Goal: Information Seeking & Learning: Learn about a topic

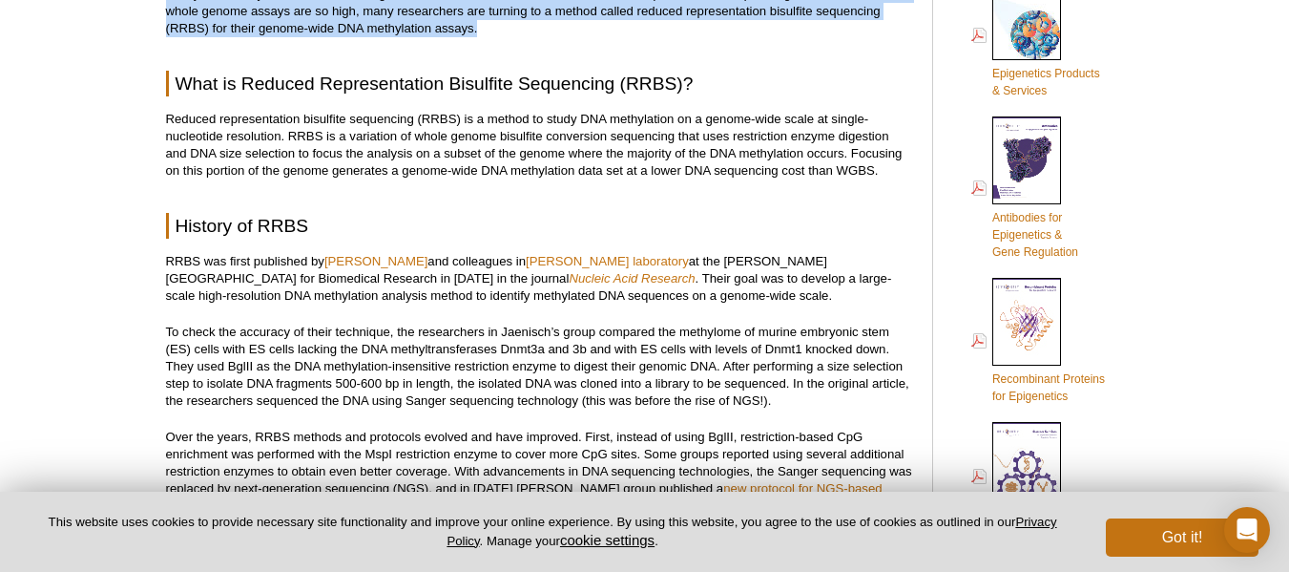
scroll to position [862, 0]
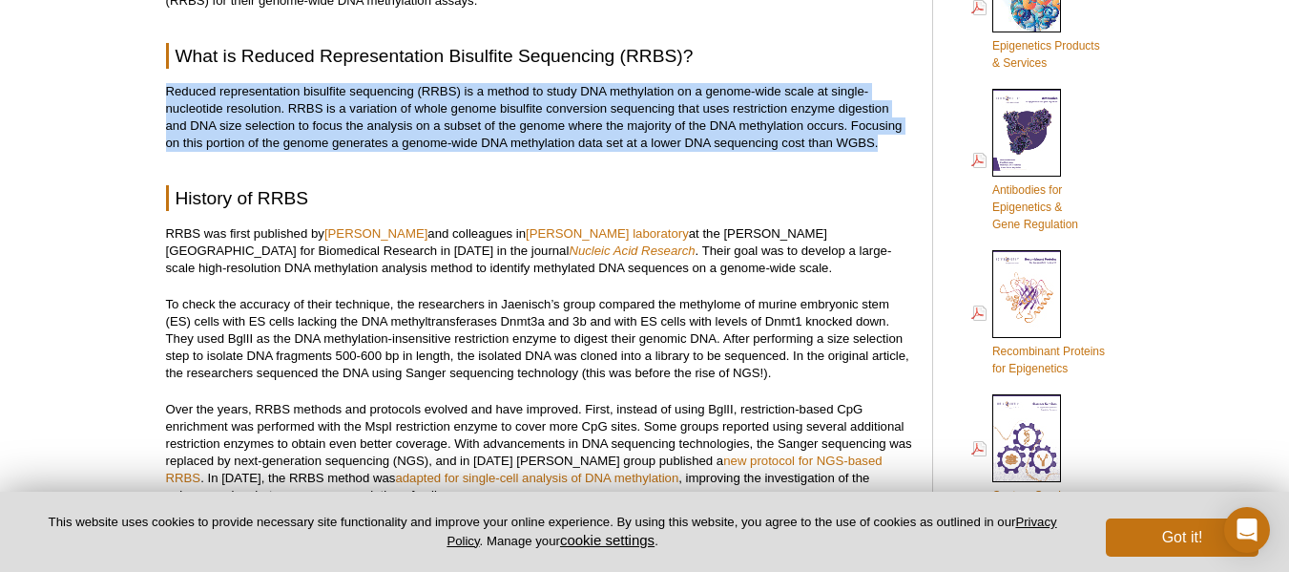
drag, startPoint x: 163, startPoint y: 88, endPoint x: 882, endPoint y: 150, distance: 721.3
copy p "Reduced representation bisulfite sequencing (RRBS) is a method to study DNA met…"
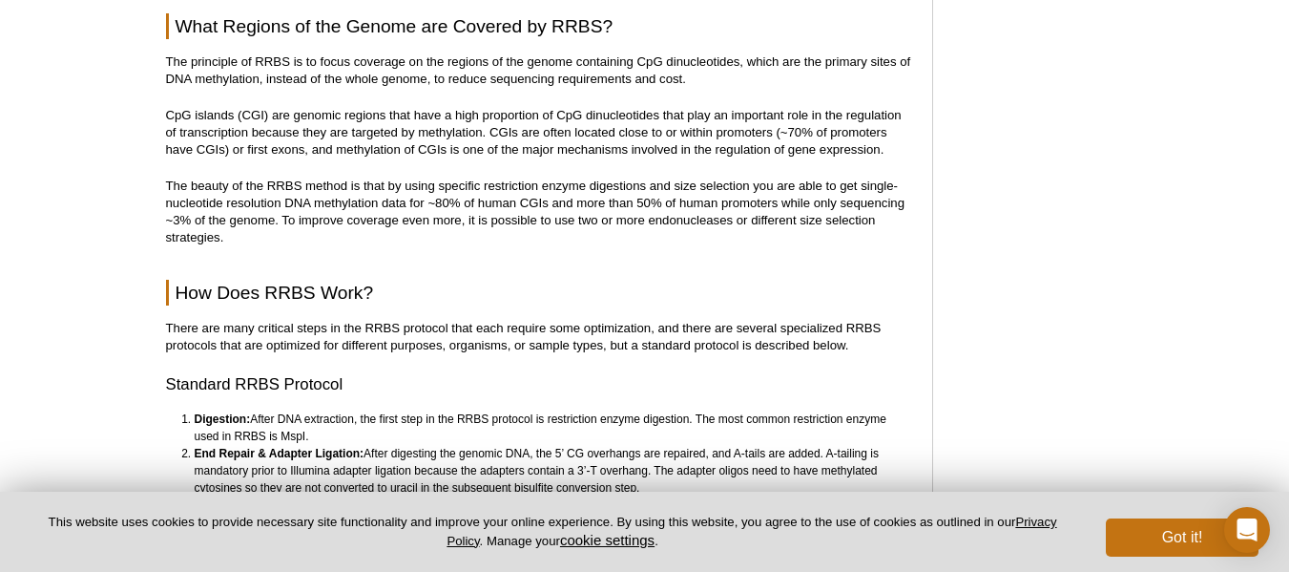
scroll to position [1483, 0]
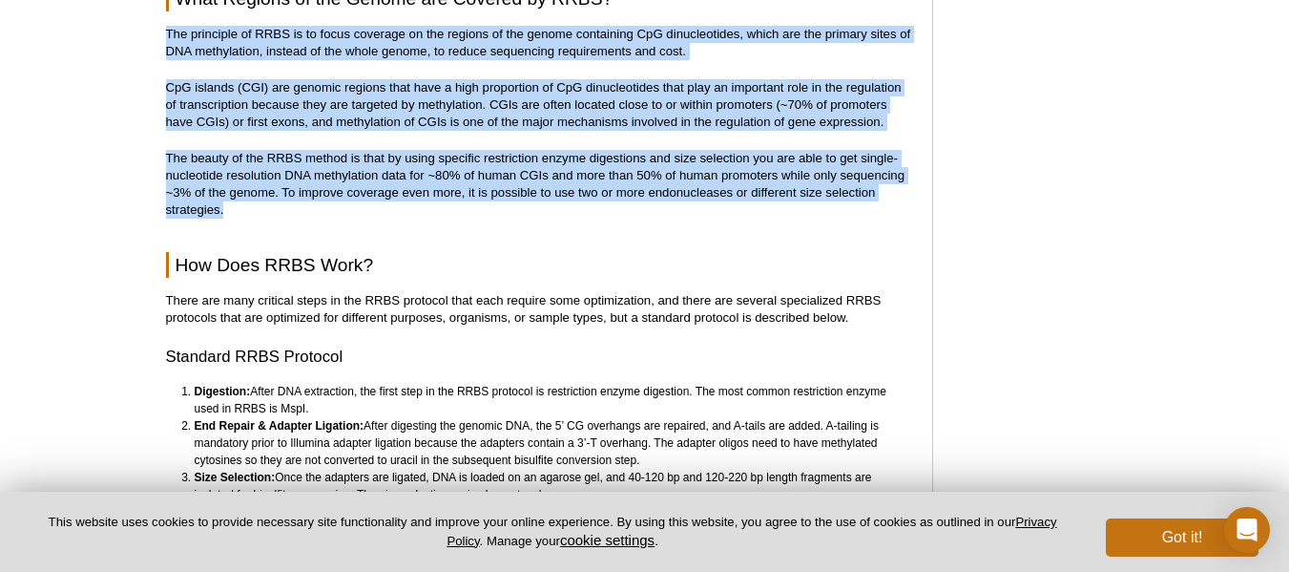
drag, startPoint x: 168, startPoint y: 28, endPoint x: 227, endPoint y: 217, distance: 198.0
copy div "The principle of RRBS is to focus coverage on the regions of the genome contain…"
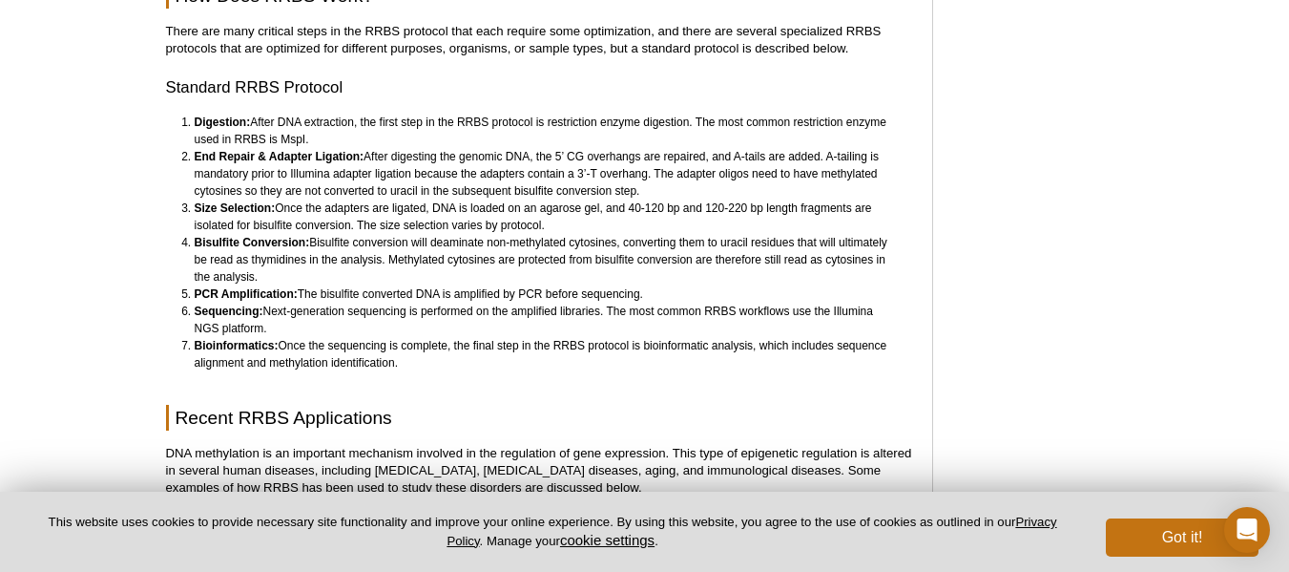
scroll to position [1678, 0]
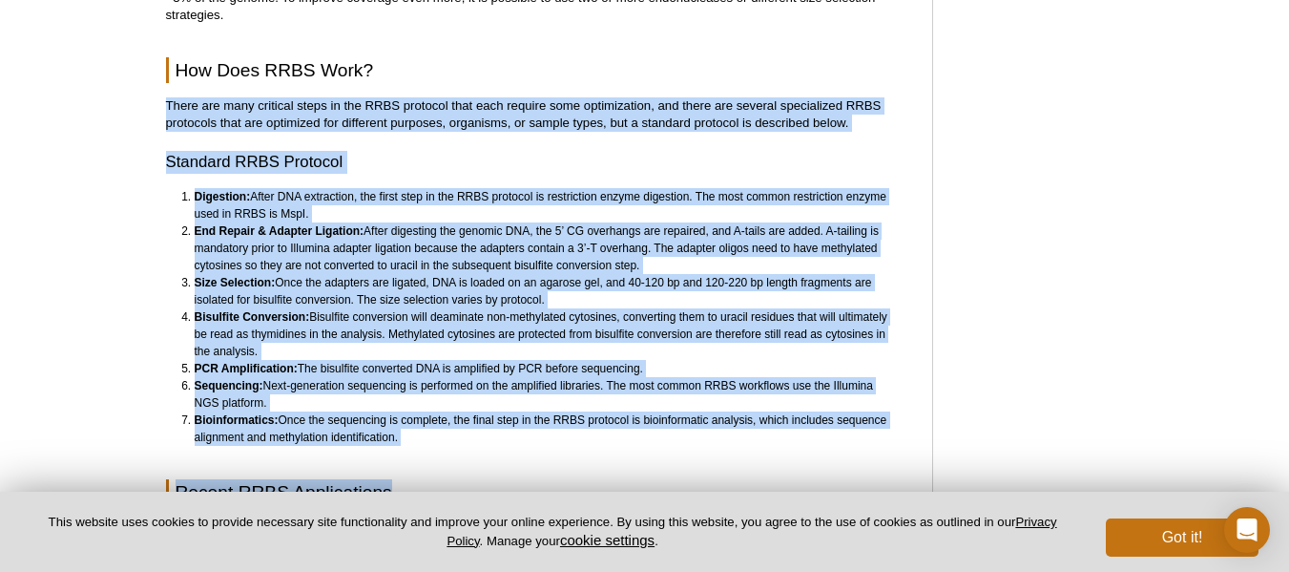
drag, startPoint x: 158, startPoint y: 101, endPoint x: 417, endPoint y: 446, distance: 430.8
copy div "Lorem ips dolo sitametc adipi el sed DOEI temporin utla etdo magnaal enim admin…"
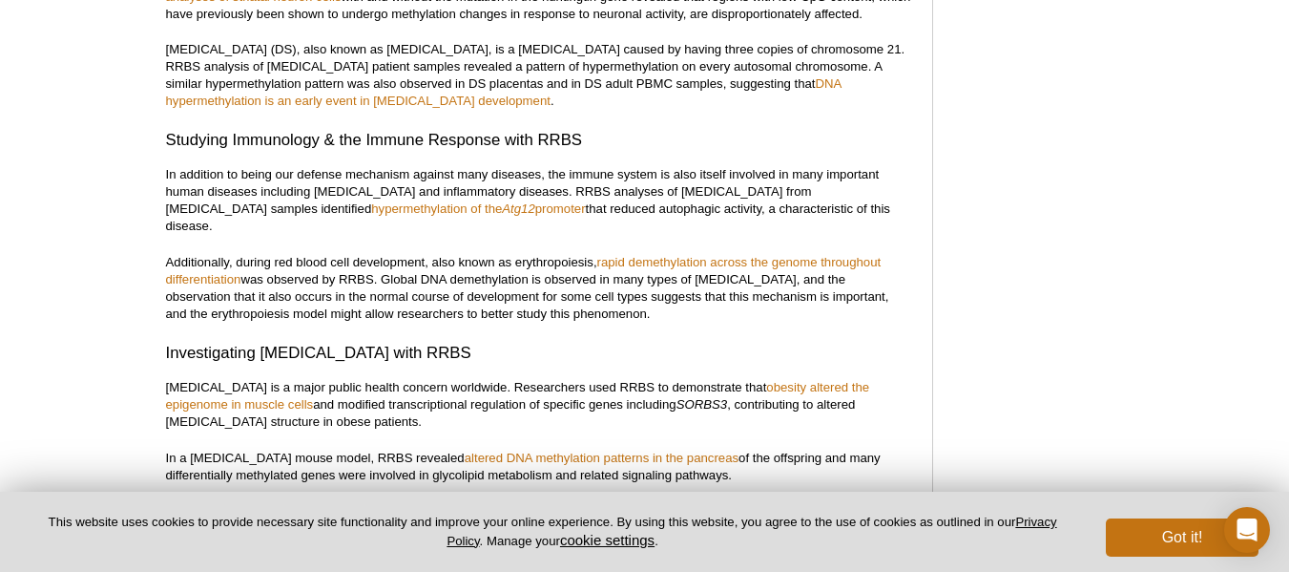
scroll to position [2697, 0]
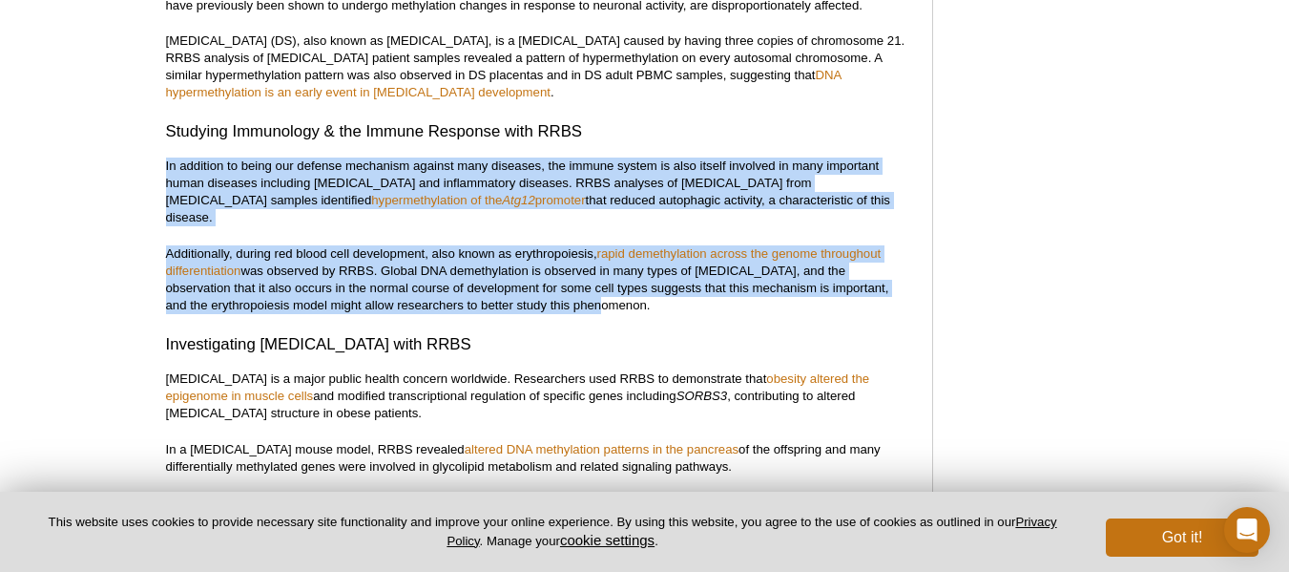
drag, startPoint x: 167, startPoint y: 145, endPoint x: 644, endPoint y: 274, distance: 494.3
copy div "In addition to being our defense mechanism against many diseases, the immune sy…"
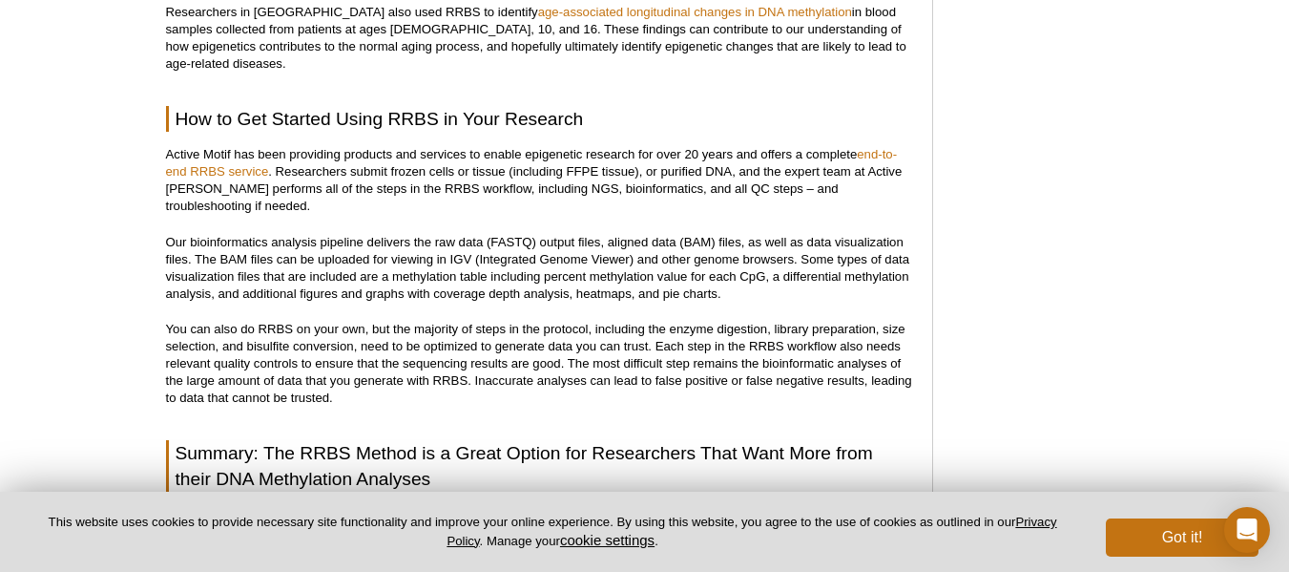
scroll to position [3393, 0]
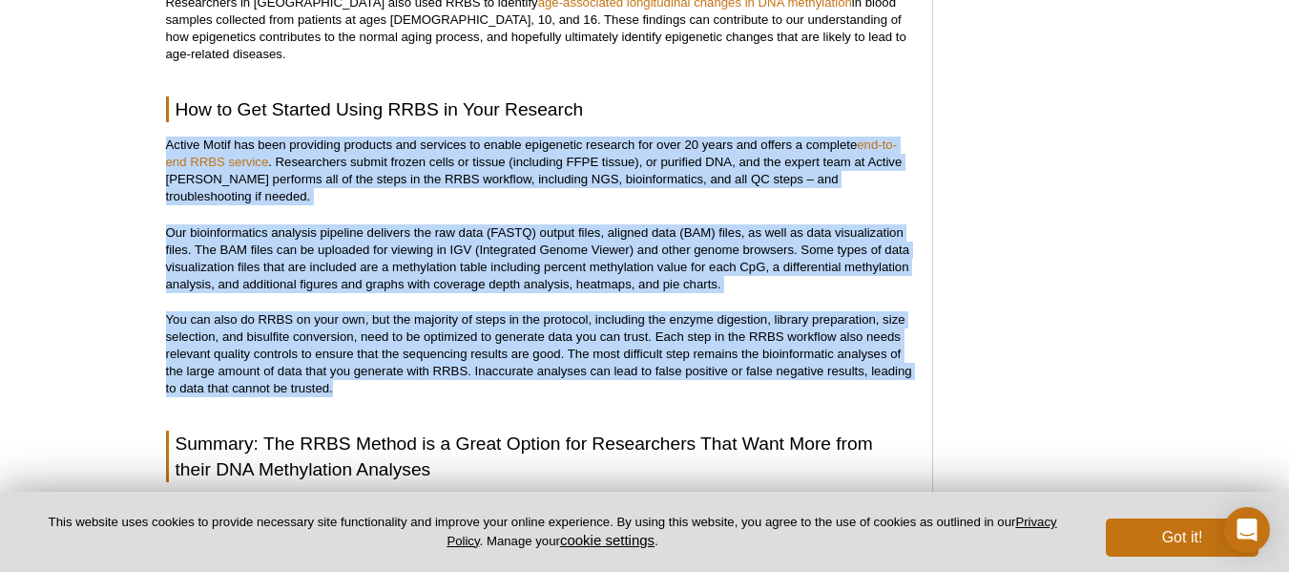
drag, startPoint x: 165, startPoint y: 70, endPoint x: 335, endPoint y: 308, distance: 292.9
copy div "Loremi Dolor sit amet consectet adipisci eli seddoeiu te incidi utlaboreet dolo…"
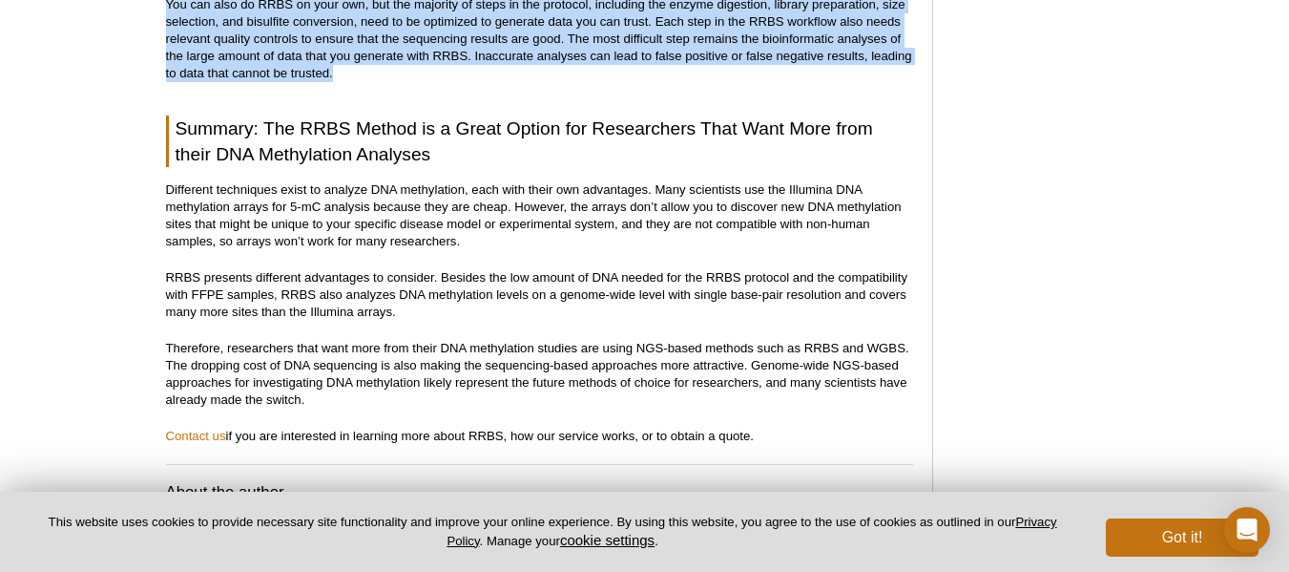
scroll to position [3680, 0]
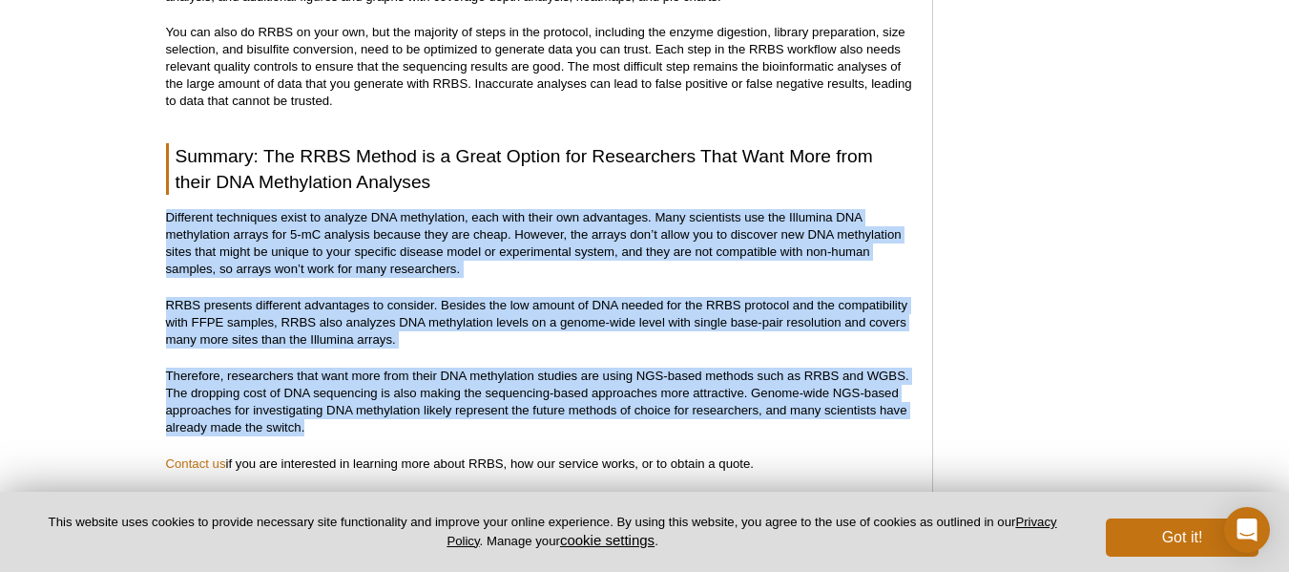
drag, startPoint x: 163, startPoint y: 124, endPoint x: 312, endPoint y: 345, distance: 266.8
copy div "Loremipsu dolorsitam conse ad elitsed DOE temporincid, utla etdo magna ali enim…"
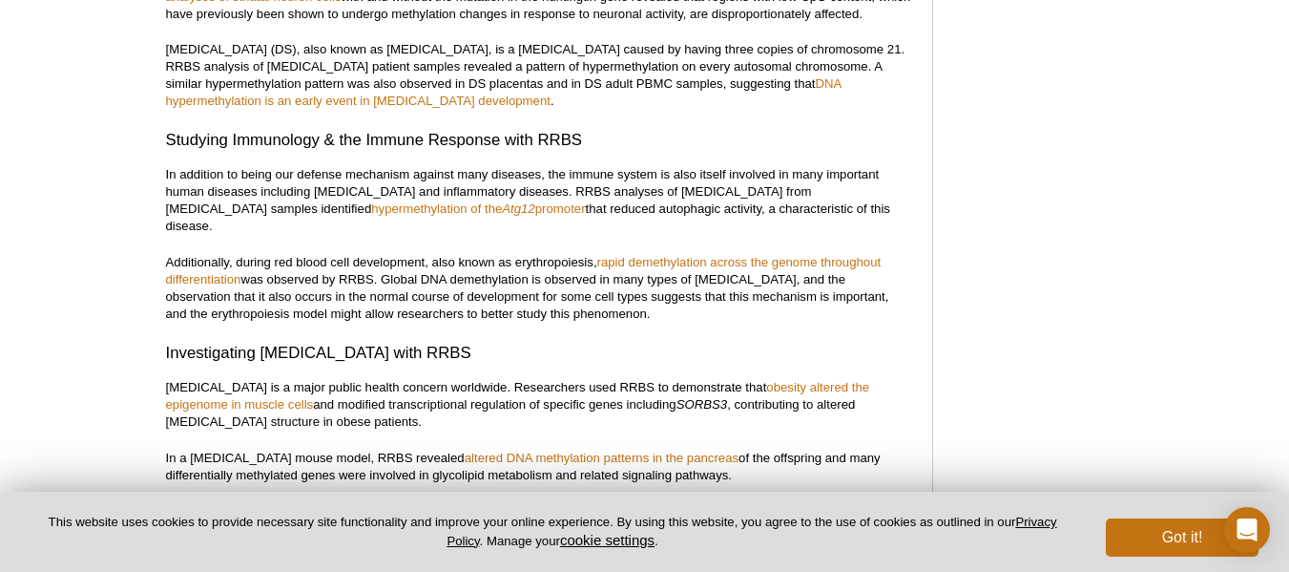
scroll to position [0, 0]
